Goal: Task Accomplishment & Management: Manage account settings

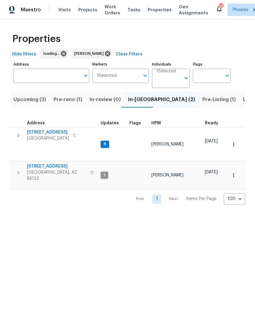
click at [66, 104] on span "Pre-reno (1)" at bounding box center [68, 99] width 29 height 9
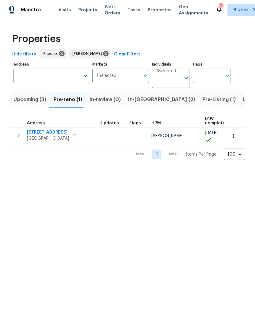
click at [57, 135] on span "3318 W White Canyon Rd" at bounding box center [48, 132] width 42 height 6
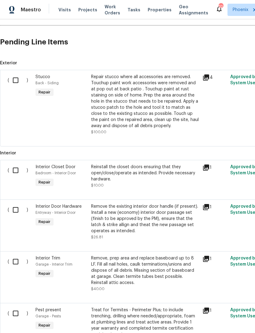
scroll to position [134, 0]
click at [17, 174] on input "checkbox" at bounding box center [17, 170] width 17 height 13
checkbox input "true"
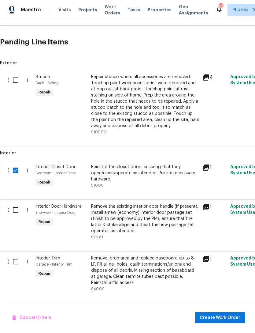
click at [16, 87] on input "checkbox" at bounding box center [17, 80] width 17 height 13
checkbox input "true"
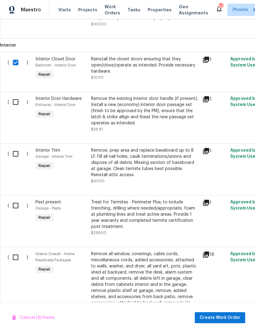
scroll to position [242, 0]
click at [17, 158] on input "checkbox" at bounding box center [17, 153] width 17 height 13
checkbox input "true"
click at [17, 103] on input "checkbox" at bounding box center [17, 101] width 17 height 13
checkbox input "true"
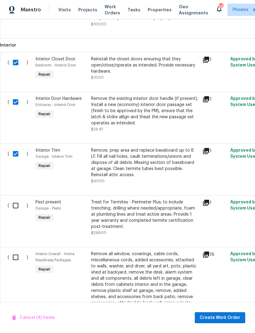
click at [19, 212] on input "checkbox" at bounding box center [17, 205] width 17 height 13
click at [17, 212] on input "checkbox" at bounding box center [17, 205] width 17 height 13
checkbox input "false"
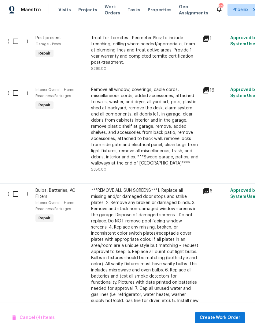
scroll to position [406, 0]
click at [19, 99] on input "checkbox" at bounding box center [17, 92] width 17 height 13
checkbox input "true"
click at [19, 200] on input "checkbox" at bounding box center [17, 193] width 17 height 13
checkbox input "true"
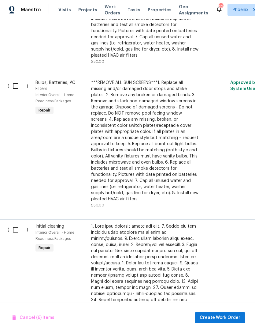
scroll to position [657, 0]
click at [16, 87] on input "checkbox" at bounding box center [17, 86] width 17 height 13
checkbox input "true"
click at [24, 230] on input "checkbox" at bounding box center [17, 229] width 17 height 13
click at [16, 230] on input "checkbox" at bounding box center [17, 229] width 17 height 13
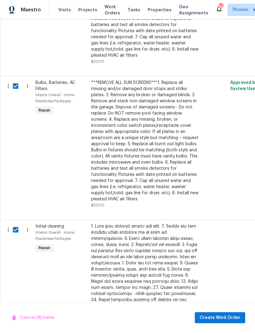
checkbox input "false"
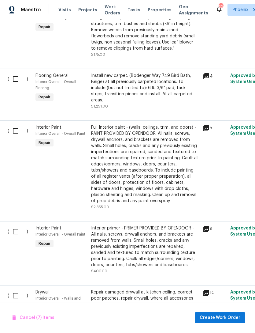
scroll to position [1169, 0]
click at [17, 225] on input "checkbox" at bounding box center [17, 231] width 17 height 13
checkbox input "true"
click at [14, 124] on input "checkbox" at bounding box center [17, 130] width 17 height 13
checkbox input "true"
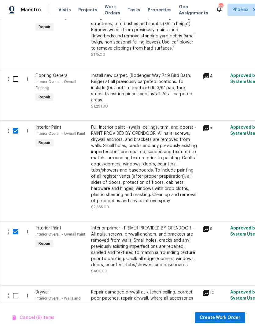
click at [21, 289] on input "checkbox" at bounding box center [17, 295] width 17 height 13
checkbox input "true"
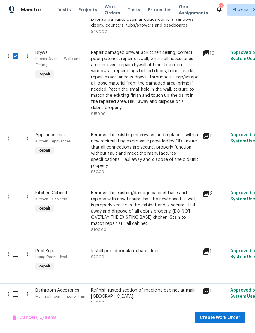
scroll to position [1408, 0]
click at [14, 190] on input "checkbox" at bounding box center [17, 196] width 17 height 13
checkbox input "true"
click at [18, 132] on input "checkbox" at bounding box center [17, 138] width 17 height 13
checkbox input "true"
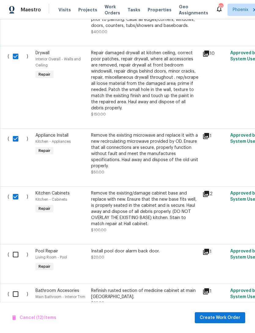
click at [17, 248] on input "checkbox" at bounding box center [17, 254] width 17 height 13
checkbox input "true"
click at [20, 287] on input "checkbox" at bounding box center [17, 293] width 17 height 13
checkbox input "true"
click at [223, 317] on span "Create Work Order" at bounding box center [220, 318] width 41 height 8
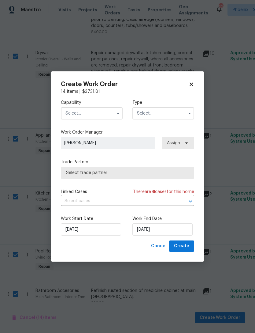
click at [110, 111] on input "text" at bounding box center [92, 113] width 62 height 12
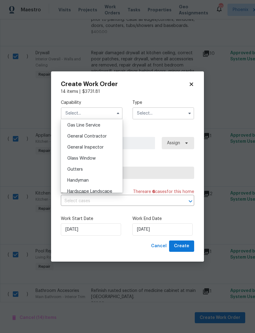
scroll to position [290, 0]
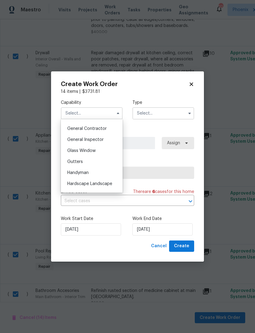
click at [100, 128] on span "General Contractor" at bounding box center [86, 128] width 39 height 4
type input "General Contractor"
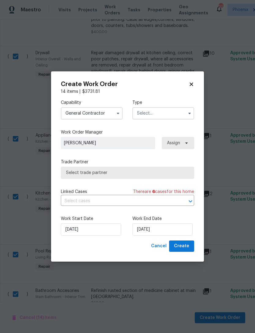
click at [171, 115] on input "text" at bounding box center [163, 113] width 62 height 12
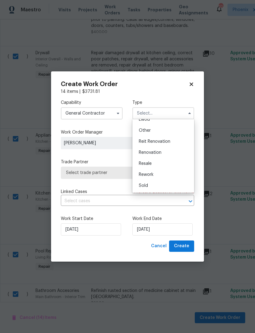
scroll to position [73, 0]
click at [154, 153] on span "Renovation" at bounding box center [150, 152] width 23 height 4
type input "Renovation"
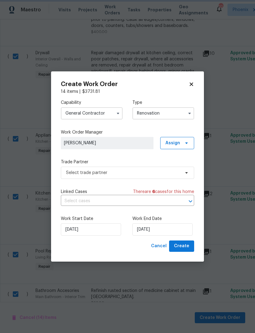
scroll to position [0, 0]
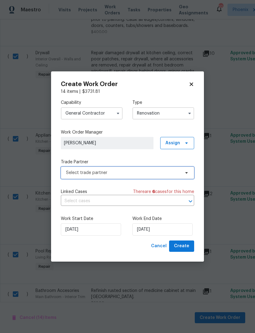
click at [121, 173] on span "Select trade partner" at bounding box center [123, 172] width 114 height 6
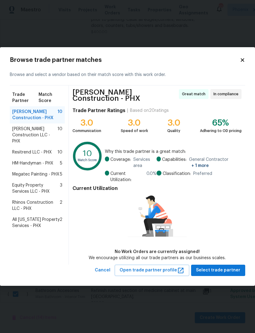
click at [20, 208] on span "Rhinos Construction LLC - PHX" at bounding box center [35, 205] width 47 height 12
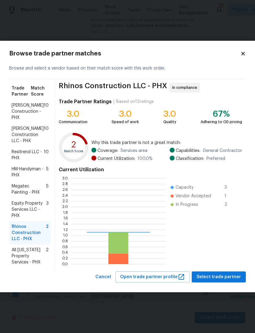
scroll to position [86, 95]
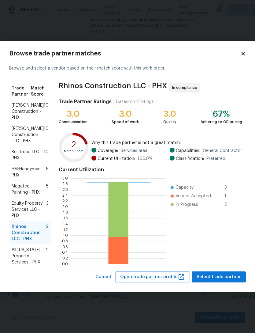
click at [227, 274] on span "Select trade partner" at bounding box center [219, 277] width 44 height 8
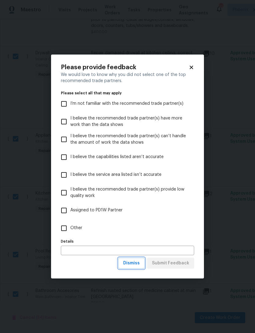
click at [137, 266] on span "Dismiss" at bounding box center [131, 263] width 17 height 8
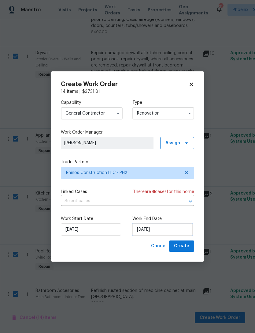
click at [170, 231] on input "[DATE]" at bounding box center [162, 229] width 60 height 12
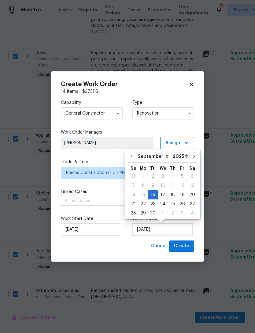
scroll to position [11, 0]
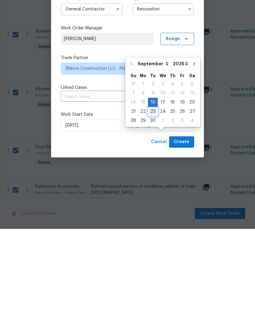
click at [154, 211] on div "23" at bounding box center [153, 215] width 10 height 9
type input "[DATE]"
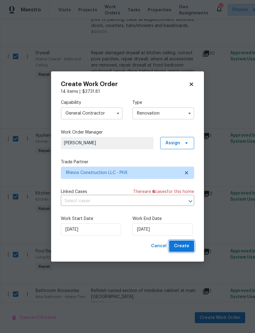
click at [184, 246] on span "Create" at bounding box center [181, 246] width 15 height 8
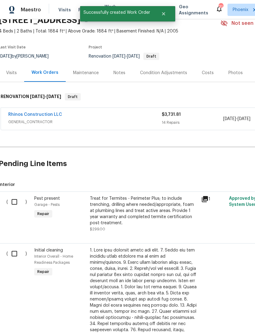
scroll to position [30, 2]
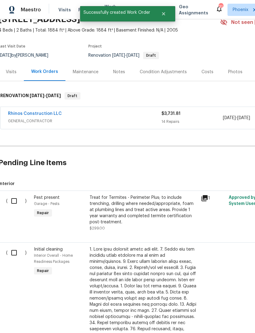
click at [18, 203] on input "checkbox" at bounding box center [16, 200] width 17 height 13
checkbox input "true"
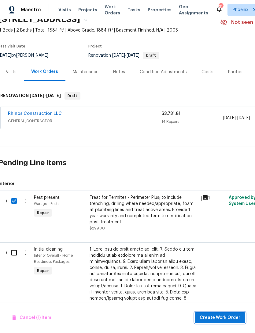
click at [226, 317] on span "Create Work Order" at bounding box center [220, 318] width 41 height 8
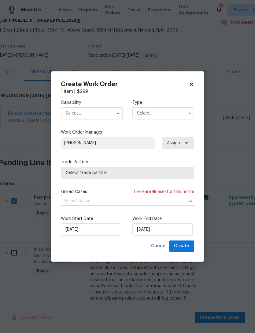
click at [107, 112] on input "text" at bounding box center [92, 113] width 62 height 12
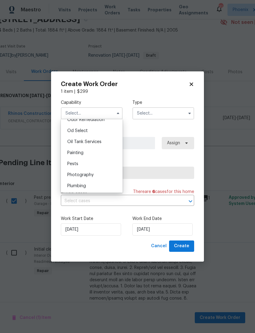
scroll to position [489, 0]
click at [74, 161] on span "Pests" at bounding box center [72, 162] width 11 height 4
type input "Pests"
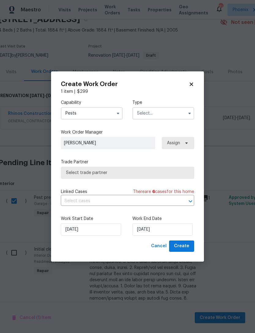
click at [179, 108] on input "text" at bounding box center [163, 113] width 62 height 12
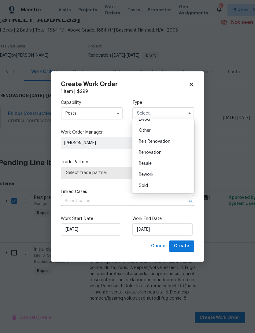
scroll to position [73, 0]
click at [153, 153] on span "Renovation" at bounding box center [150, 152] width 23 height 4
type input "Renovation"
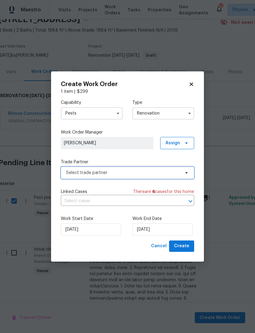
click at [164, 170] on span "Select trade partner" at bounding box center [123, 172] width 114 height 6
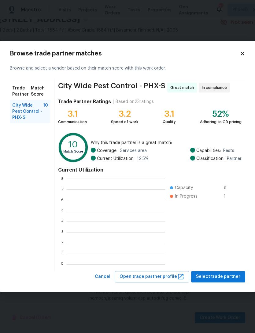
scroll to position [86, 99]
click at [224, 276] on span "Select trade partner" at bounding box center [218, 277] width 44 height 8
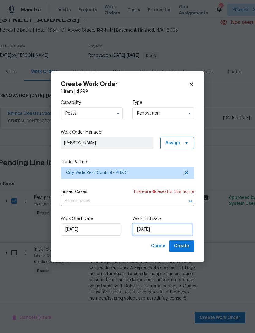
click at [180, 230] on input "[DATE]" at bounding box center [162, 229] width 60 height 12
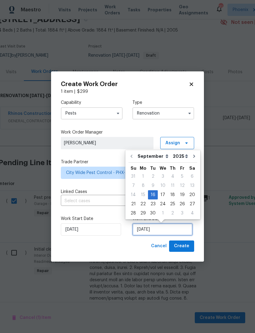
scroll to position [11, 0]
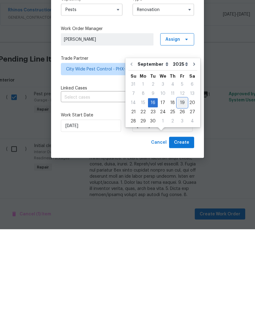
click at [180, 202] on div "19" at bounding box center [182, 206] width 10 height 9
type input "[DATE]"
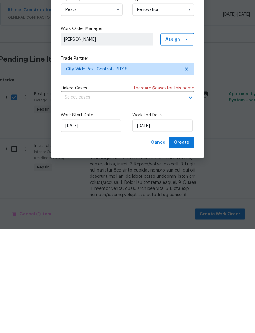
scroll to position [20, 0]
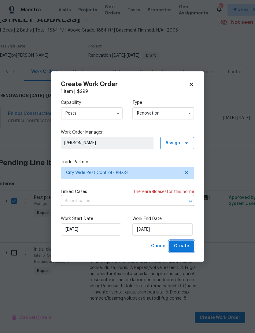
click at [184, 246] on span "Create" at bounding box center [181, 246] width 15 height 8
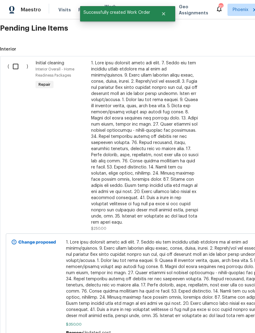
scroll to position [187, 0]
click at [23, 73] on input "checkbox" at bounding box center [17, 66] width 17 height 13
checkbox input "true"
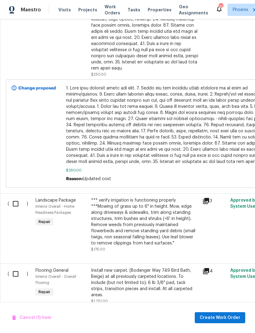
scroll to position [340, 0]
click at [19, 203] on input "checkbox" at bounding box center [17, 203] width 17 height 13
checkbox input "true"
click at [225, 318] on span "Create Work Order" at bounding box center [220, 318] width 41 height 8
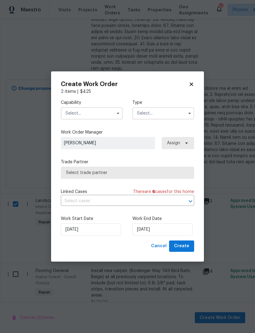
click at [107, 113] on input "text" at bounding box center [92, 113] width 62 height 12
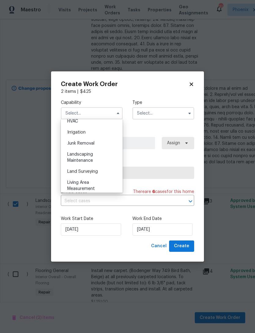
scroll to position [376, 0]
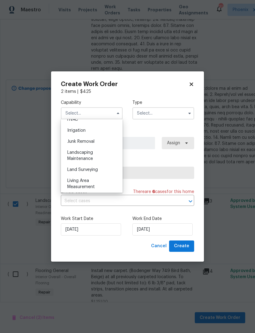
click at [80, 155] on div "Landscaping Maintenance" at bounding box center [91, 155] width 59 height 17
type input "Landscaping Maintenance"
click at [174, 113] on input "text" at bounding box center [163, 113] width 62 height 12
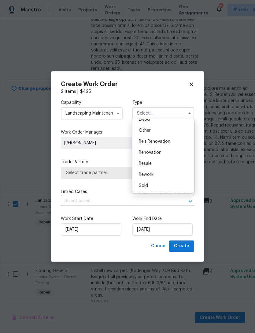
scroll to position [73, 0]
click at [153, 153] on span "Renovation" at bounding box center [150, 152] width 23 height 4
type input "Renovation"
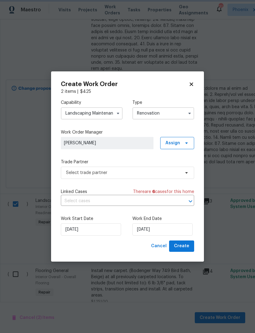
scroll to position [0, 0]
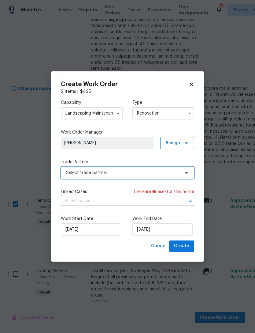
click at [128, 173] on span "Select trade partner" at bounding box center [123, 172] width 114 height 6
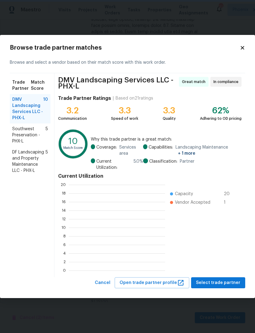
scroll to position [86, 96]
click at [229, 279] on span "Select trade partner" at bounding box center [218, 283] width 44 height 8
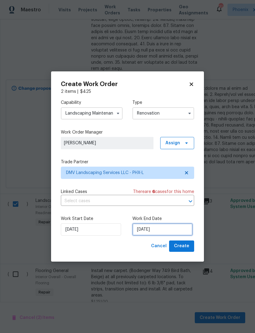
click at [180, 229] on input "[DATE]" at bounding box center [162, 229] width 60 height 12
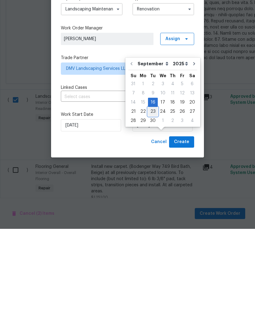
click at [151, 211] on div "23" at bounding box center [153, 215] width 10 height 9
type input "[DATE]"
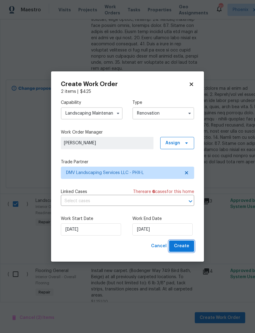
click at [186, 244] on span "Create" at bounding box center [181, 246] width 15 height 8
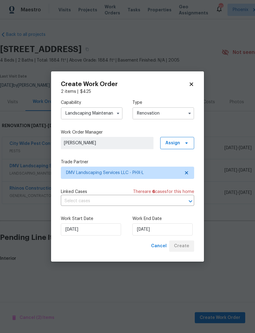
scroll to position [0, 0]
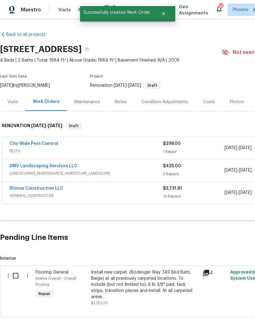
click at [16, 280] on input "checkbox" at bounding box center [17, 275] width 17 height 13
checkbox input "true"
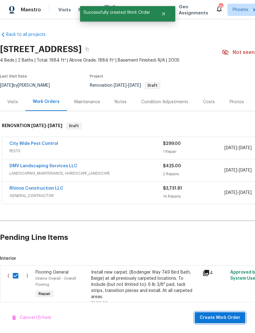
click at [223, 318] on span "Create Work Order" at bounding box center [220, 318] width 41 height 8
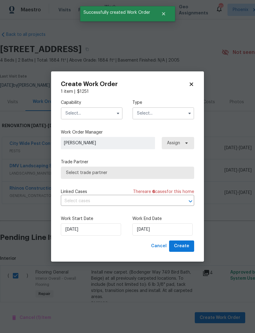
click at [102, 110] on input "text" at bounding box center [92, 113] width 62 height 12
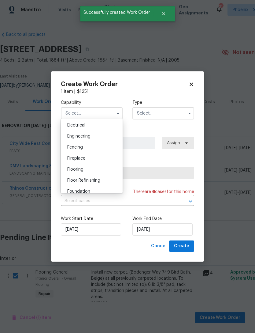
scroll to position [196, 0]
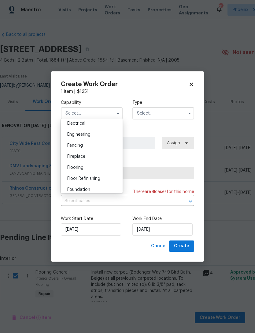
click at [77, 169] on span "Flooring" at bounding box center [75, 167] width 16 height 4
type input "Flooring"
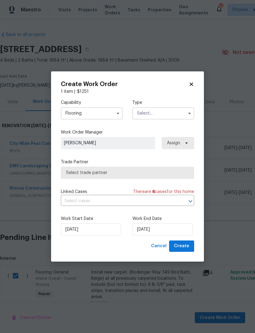
click at [174, 112] on input "text" at bounding box center [163, 113] width 62 height 12
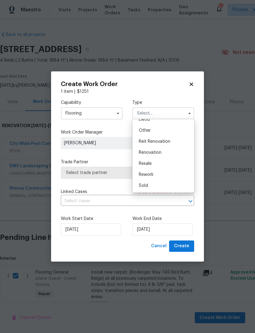
scroll to position [73, 0]
click at [156, 150] on span "Renovation" at bounding box center [150, 152] width 23 height 4
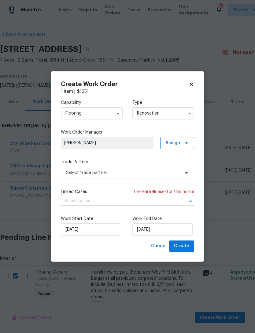
type input "Renovation"
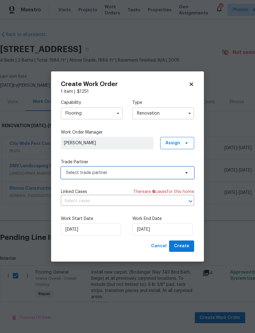
click at [118, 174] on span "Select trade partner" at bounding box center [123, 172] width 114 height 6
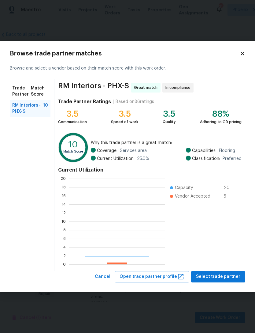
scroll to position [86, 96]
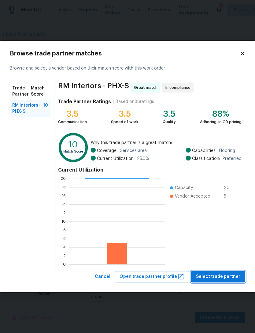
click at [237, 271] on button "Select trade partner" at bounding box center [218, 276] width 54 height 11
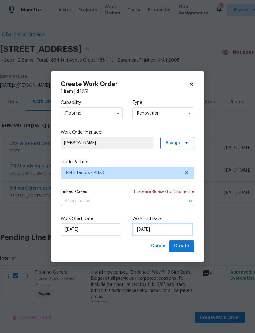
click at [180, 230] on input "[DATE]" at bounding box center [162, 229] width 60 height 12
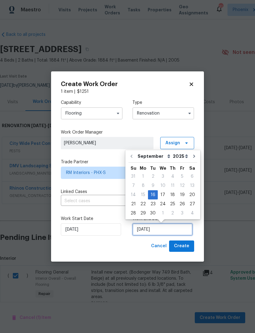
scroll to position [11, 0]
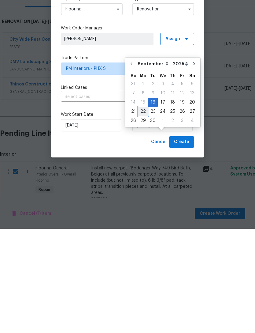
click at [143, 211] on div "22" at bounding box center [143, 215] width 10 height 9
type input "[DATE]"
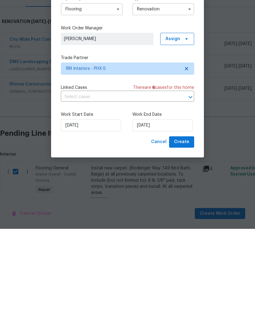
scroll to position [20, 0]
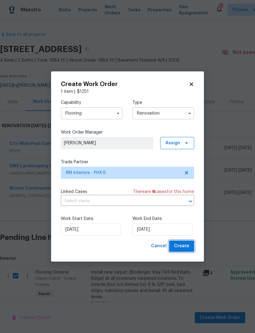
click at [184, 249] on span "Create" at bounding box center [181, 246] width 15 height 8
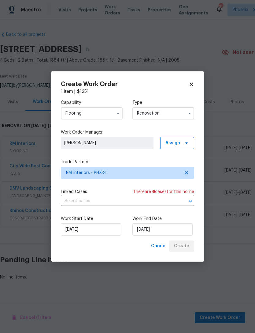
scroll to position [0, 0]
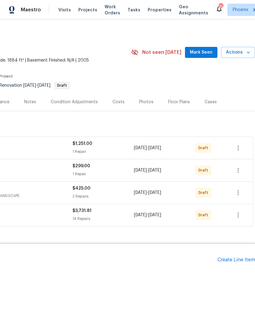
scroll to position [0, 91]
click at [240, 151] on icon "button" at bounding box center [238, 147] width 7 height 7
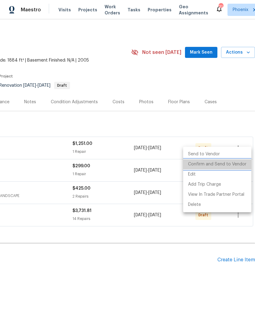
click at [233, 164] on li "Confirm and Send to Vendor" at bounding box center [217, 164] width 68 height 10
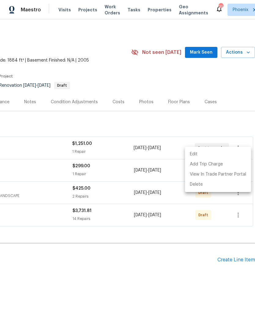
click at [154, 256] on div at bounding box center [127, 166] width 255 height 333
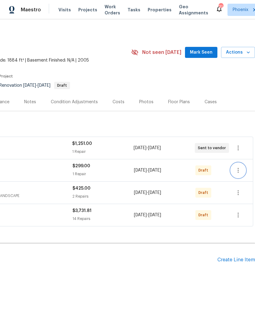
click at [242, 174] on icon "button" at bounding box center [238, 169] width 7 height 7
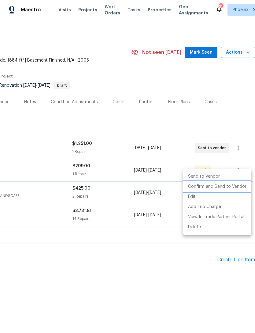
click at [227, 188] on li "Confirm and Send to Vendor" at bounding box center [217, 186] width 68 height 10
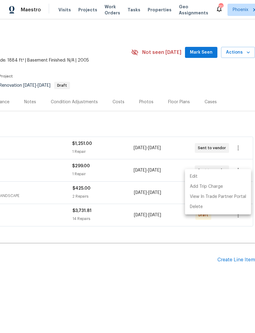
click at [144, 250] on div at bounding box center [127, 166] width 255 height 333
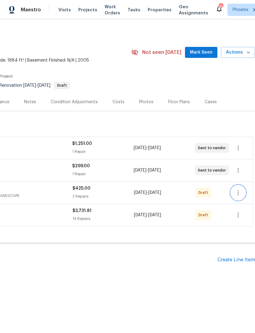
click at [240, 196] on icon "button" at bounding box center [238, 192] width 7 height 7
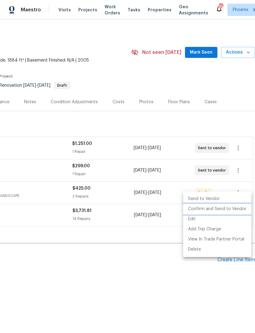
click at [227, 209] on li "Confirm and Send to Vendor" at bounding box center [217, 209] width 68 height 10
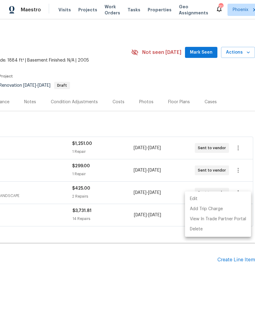
click at [132, 259] on div at bounding box center [127, 166] width 255 height 333
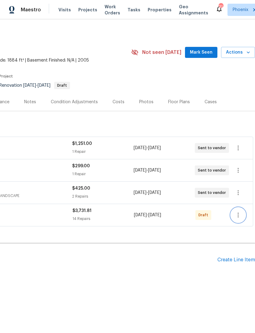
click at [240, 218] on icon "button" at bounding box center [238, 214] width 7 height 7
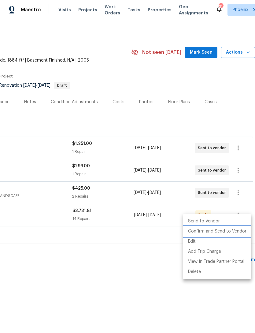
click at [229, 230] on li "Confirm and Send to Vendor" at bounding box center [217, 231] width 68 height 10
click at [130, 268] on div at bounding box center [127, 166] width 255 height 333
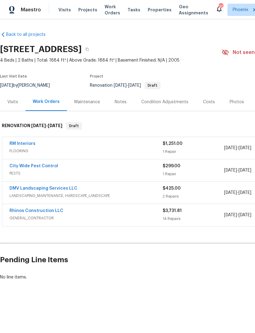
scroll to position [0, 0]
click at [61, 190] on link "DMV Landscaping Services LLC" at bounding box center [43, 188] width 68 height 4
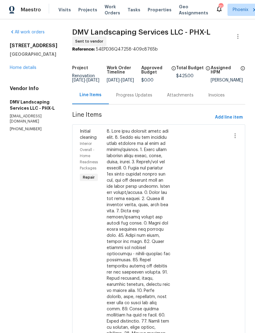
click at [138, 98] on div "Progress Updates" at bounding box center [134, 95] width 36 height 6
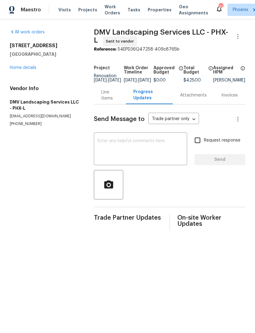
click at [131, 154] on textarea at bounding box center [141, 149] width 86 height 21
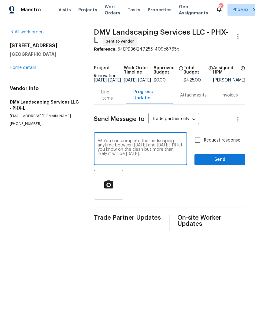
type textarea "Hi! You can complete the landscaping anytime between Thursday and Monday. I’ll …"
click at [230, 163] on span "Send" at bounding box center [219, 160] width 41 height 8
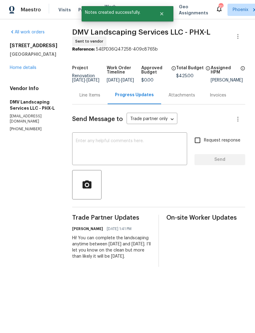
click at [34, 70] on link "Home details" at bounding box center [23, 67] width 27 height 4
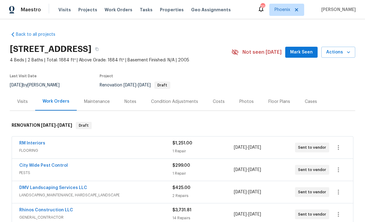
click at [255, 60] on div "Back to all projects 3318 W White Canyon Rd, San Tan Valley, AZ 85144 4 Beds | …" at bounding box center [182, 120] width 365 height 203
click at [174, 212] on span "$3,731.81" at bounding box center [182, 210] width 19 height 4
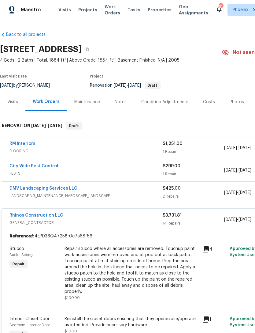
click at [252, 194] on div "9/16/2025 - 9/23/2025" at bounding box center [254, 192] width 61 height 15
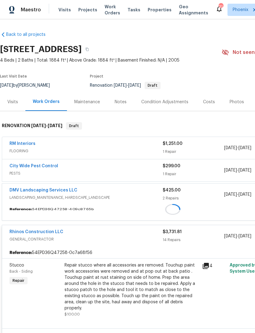
click at [252, 194] on div "9/16/2025 - 9/23/2025" at bounding box center [254, 194] width 61 height 15
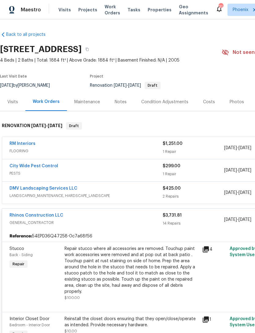
click at [252, 194] on div "9/16/2025 - 9/23/2025" at bounding box center [254, 192] width 61 height 15
